Goal: Task Accomplishment & Management: Manage account settings

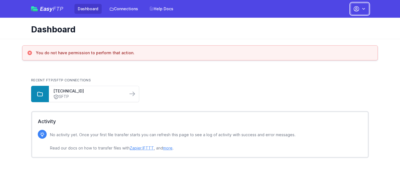
click at [360, 12] on button "button" at bounding box center [359, 9] width 18 height 12
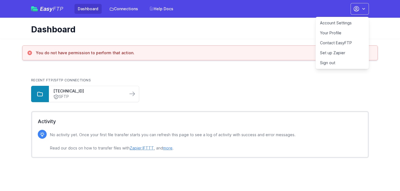
click at [345, 21] on link "Account Settings" at bounding box center [341, 23] width 53 height 10
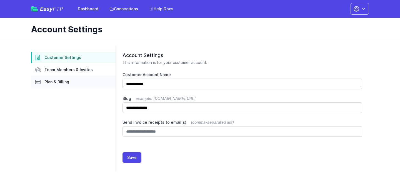
click at [57, 77] on link "Plan & Billing" at bounding box center [73, 82] width 84 height 11
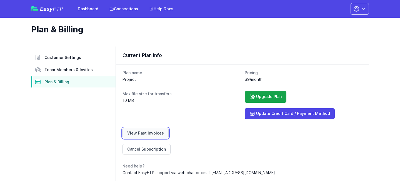
click at [155, 134] on link "View Past Invoices" at bounding box center [145, 133] width 46 height 11
